Goal: Find specific fact: Find specific fact

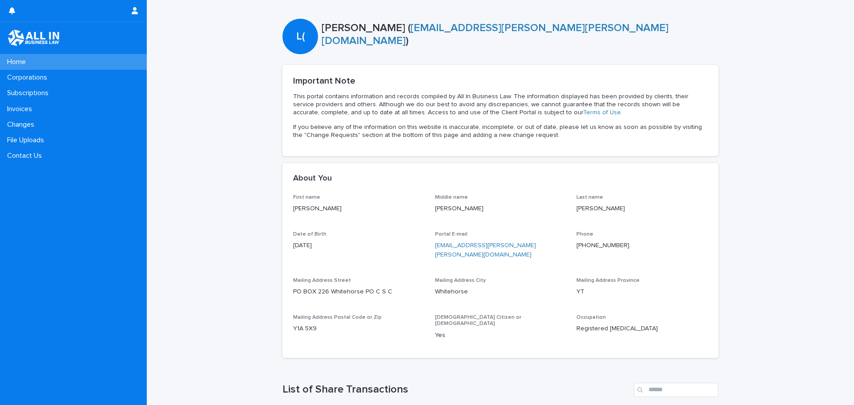
scroll to position [89, 0]
click at [45, 79] on p "Corporations" at bounding box center [29, 77] width 51 height 8
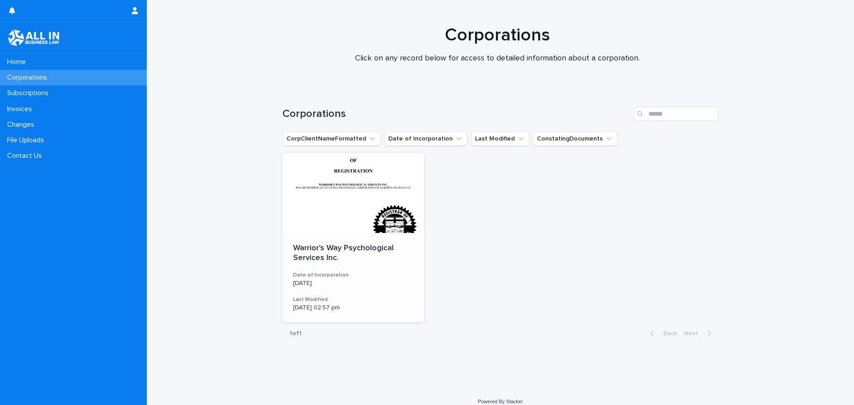
click at [335, 227] on div at bounding box center [354, 193] width 142 height 80
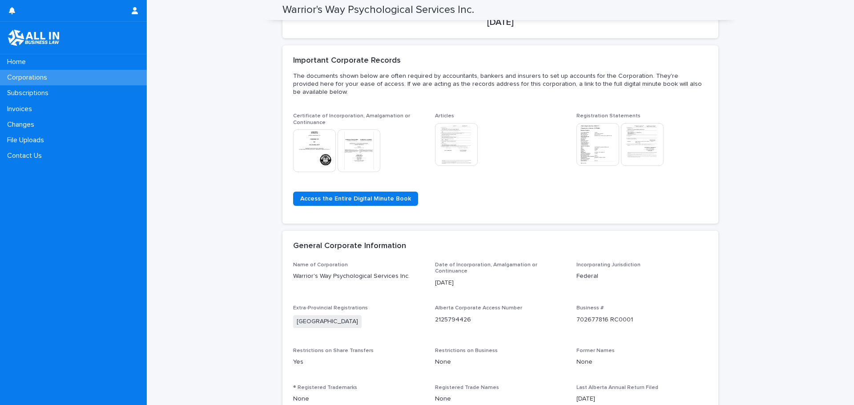
scroll to position [223, 0]
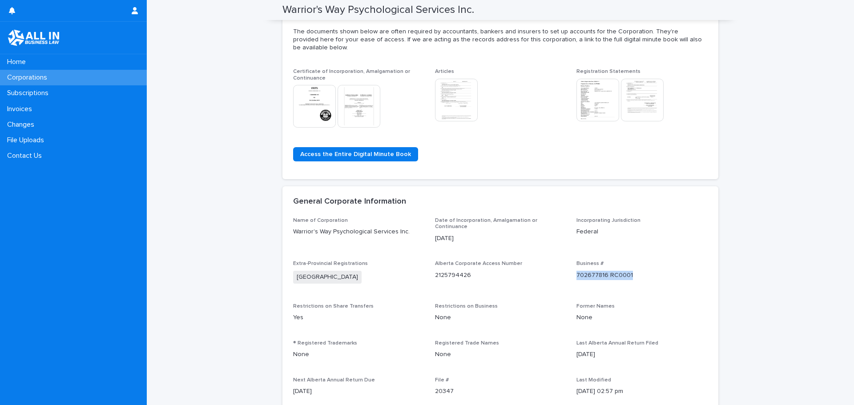
drag, startPoint x: 570, startPoint y: 261, endPoint x: 646, endPoint y: 264, distance: 76.2
click at [646, 264] on div "Name of Corporation Warrior's Way Psychological Services Inc. Date of Incorpora…" at bounding box center [500, 329] width 415 height 223
copy p "702677816 RC0001"
click at [570, 260] on div "Name of Corporation Warrior's Way Psychological Services Inc. Date of Incorpora…" at bounding box center [500, 329] width 415 height 223
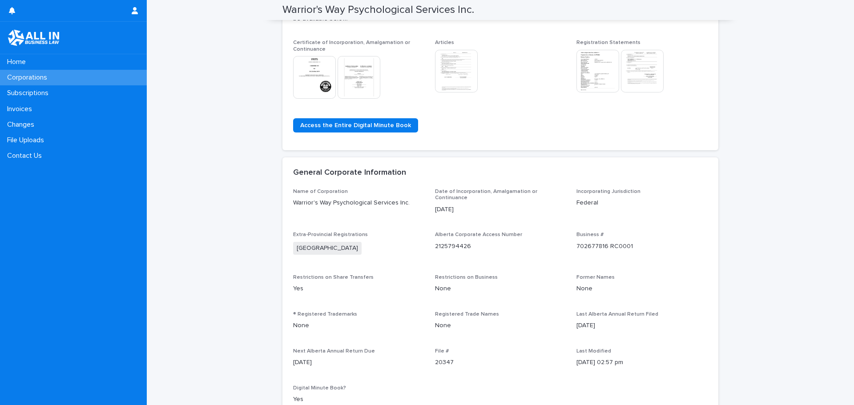
scroll to position [267, 0]
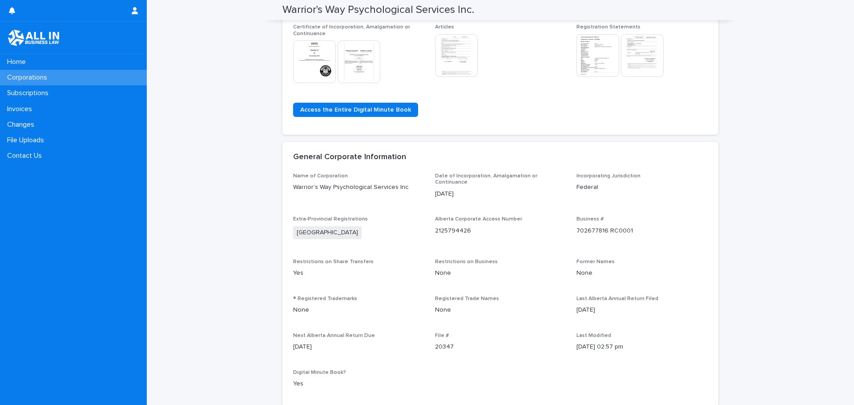
click at [323, 53] on img at bounding box center [314, 61] width 43 height 43
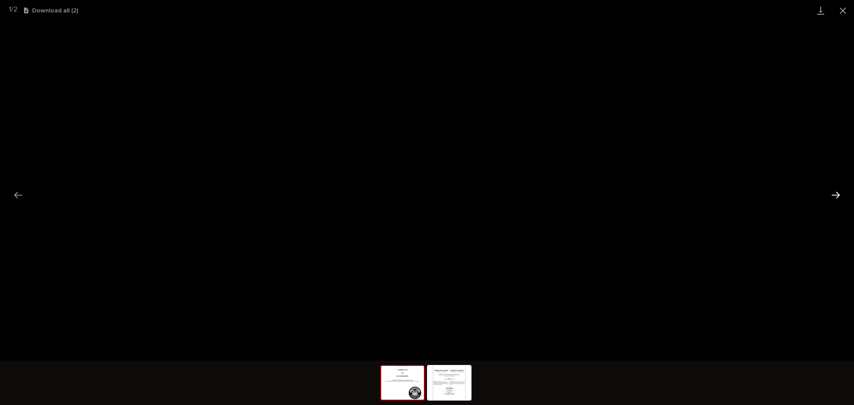
click at [840, 198] on button "Next slide" at bounding box center [836, 194] width 19 height 17
